Goal: Task Accomplishment & Management: Use online tool/utility

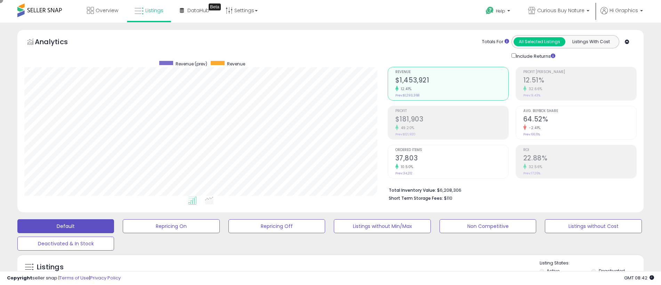
scroll to position [143, 364]
click at [563, 10] on span "Curious Buy Nature" at bounding box center [561, 10] width 47 height 7
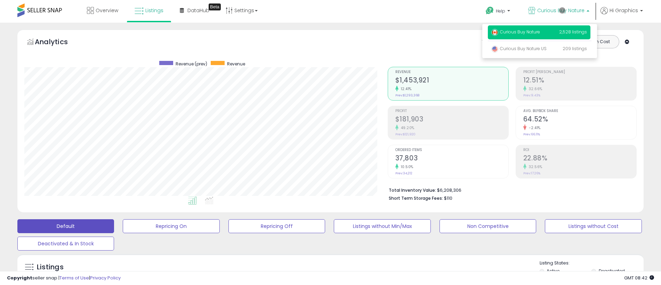
click at [541, 33] on p "Curious Buy Nature 2,528 listings" at bounding box center [539, 32] width 103 height 14
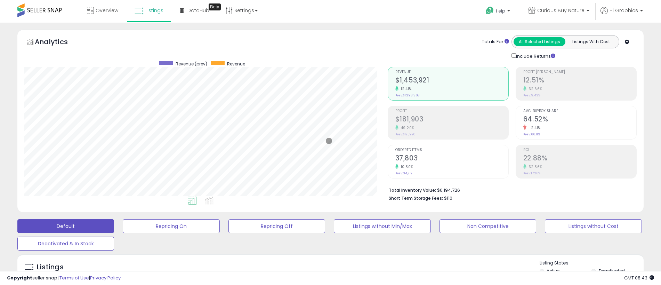
scroll to position [155, 0]
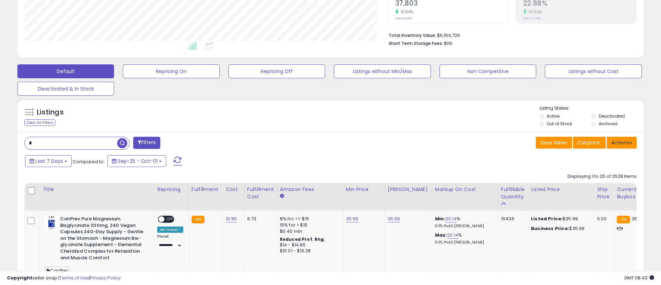
click at [622, 142] on button "Actions" at bounding box center [622, 143] width 30 height 12
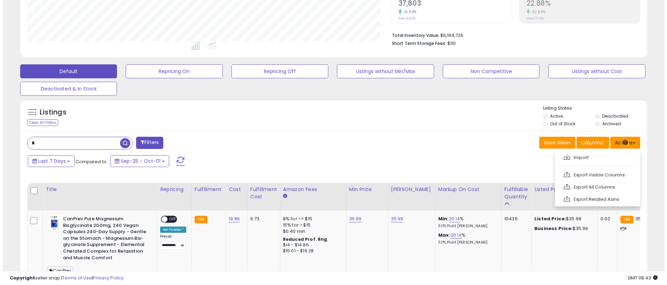
scroll to position [169, 0]
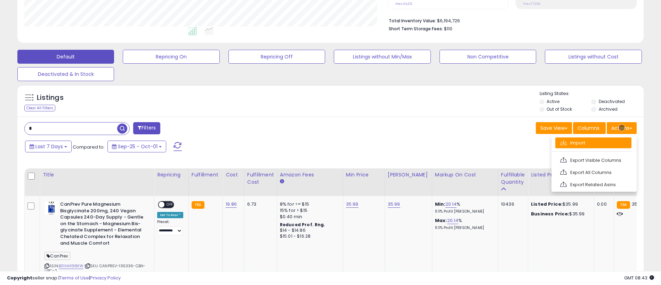
click at [594, 143] on link "Import" at bounding box center [594, 142] width 76 height 11
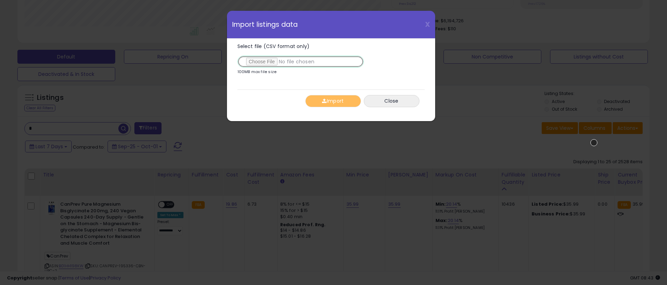
click at [299, 62] on input "Select file (CSV format only)" at bounding box center [300, 62] width 126 height 12
type input "**********"
click at [333, 101] on button "Import" at bounding box center [333, 101] width 56 height 12
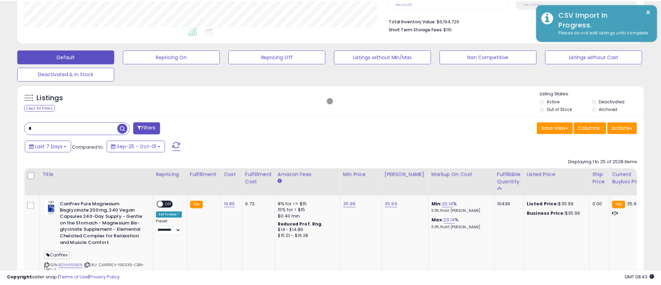
scroll to position [347758, 347537]
